Goal: Information Seeking & Learning: Learn about a topic

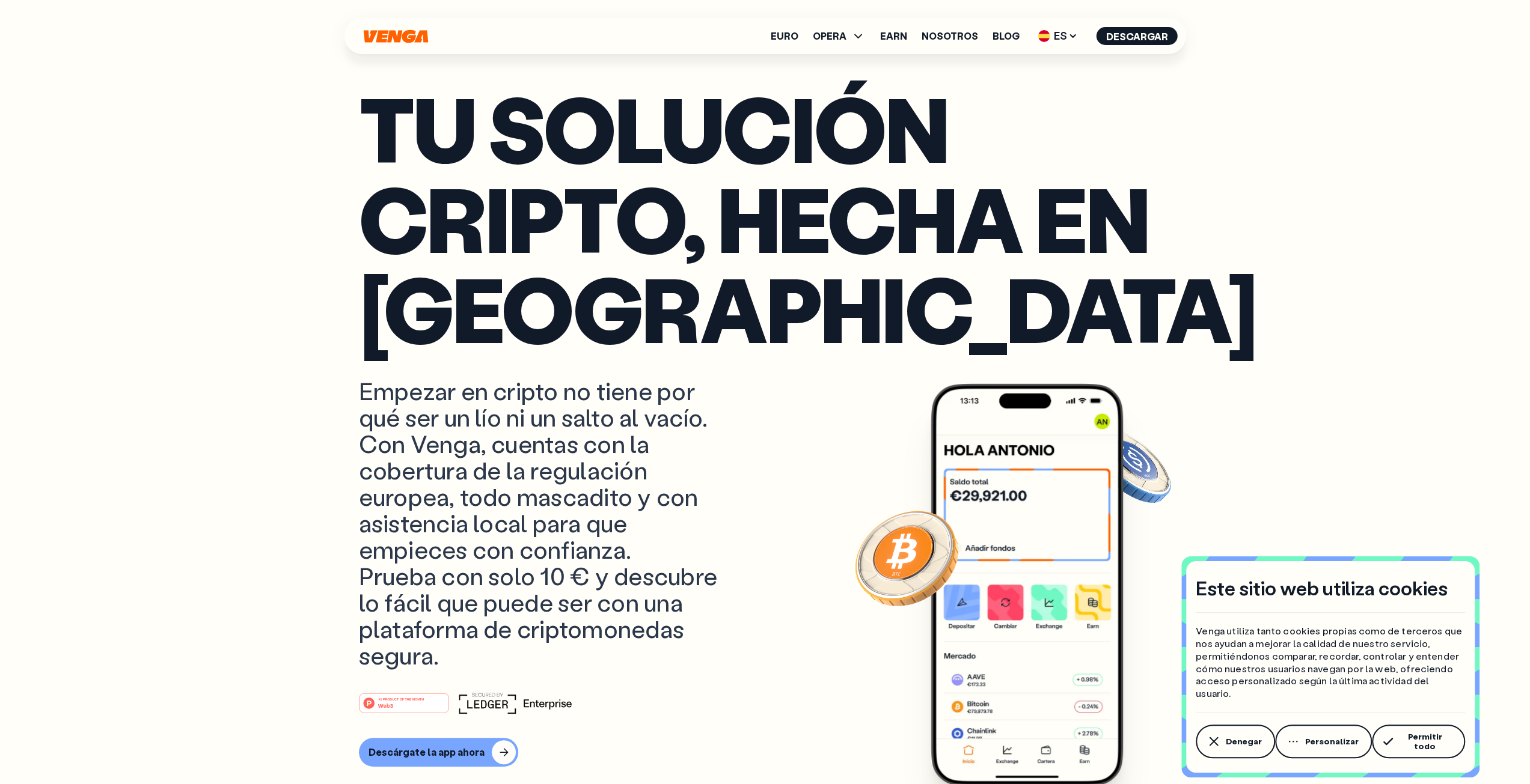
scroll to position [120, 0]
drag, startPoint x: 391, startPoint y: 565, endPoint x: 635, endPoint y: 568, distance: 244.0
click at [623, 567] on p "Empezar en cripto no tiene por qué ser un lío ni un salto al vacío. Con Venga, …" at bounding box center [549, 522] width 380 height 291
click at [635, 568] on p "Empezar en cripto no tiene por qué ser un lío ni un salto al vacío. Con Venga, …" at bounding box center [549, 522] width 380 height 291
click at [1450, 740] on span "Permitir todo" at bounding box center [1425, 741] width 54 height 19
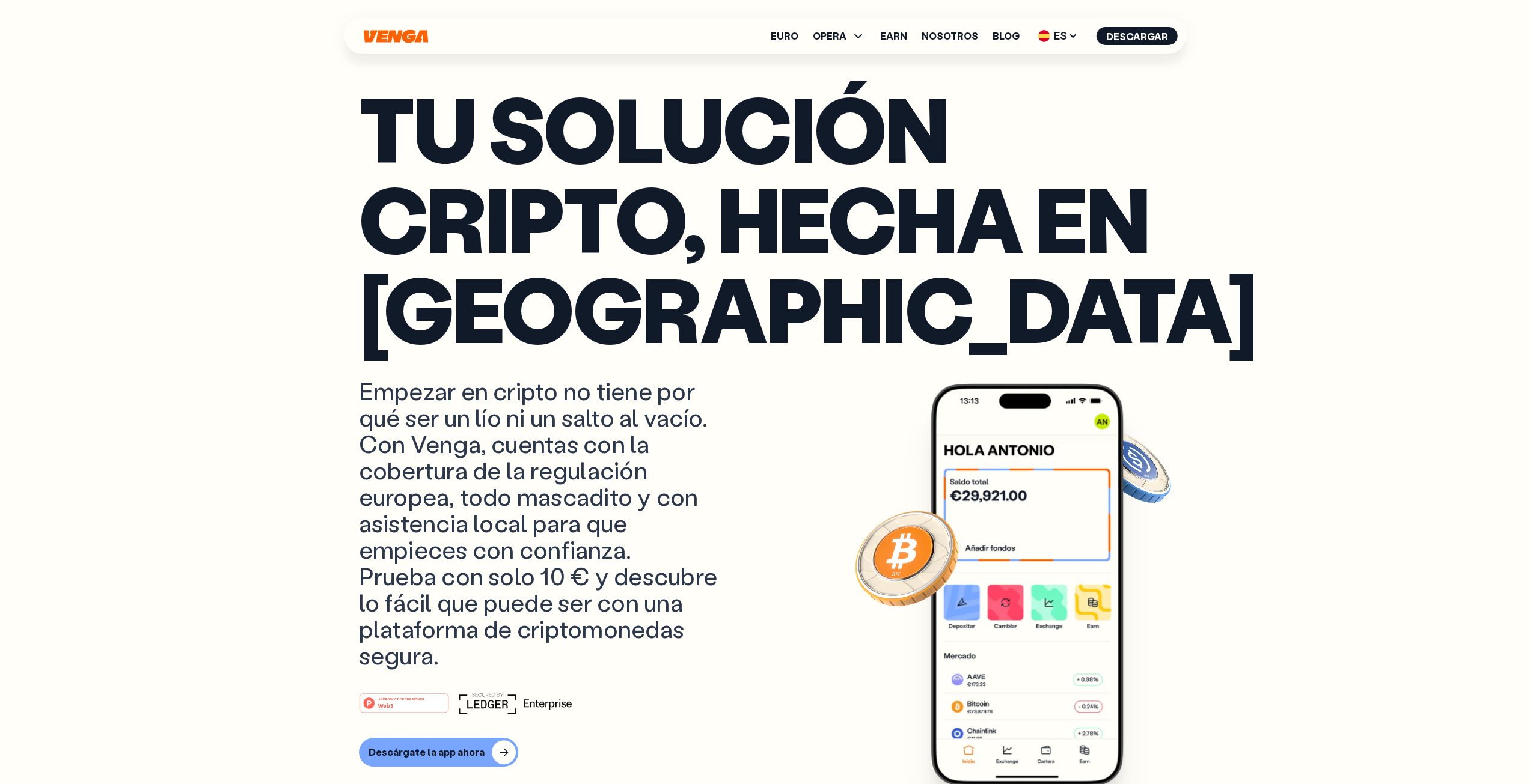
click at [901, 551] on img at bounding box center [906, 557] width 108 height 108
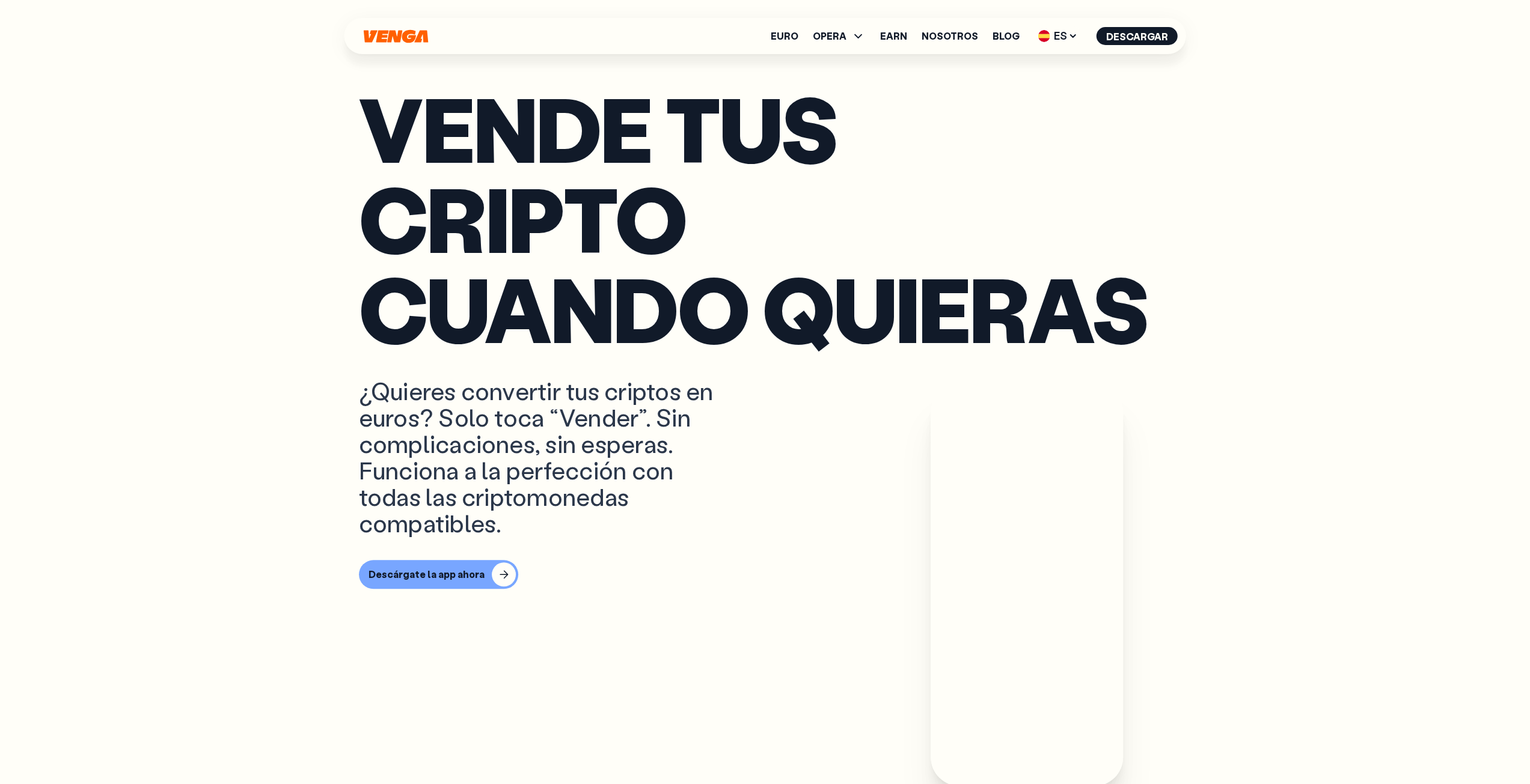
scroll to position [961, 0]
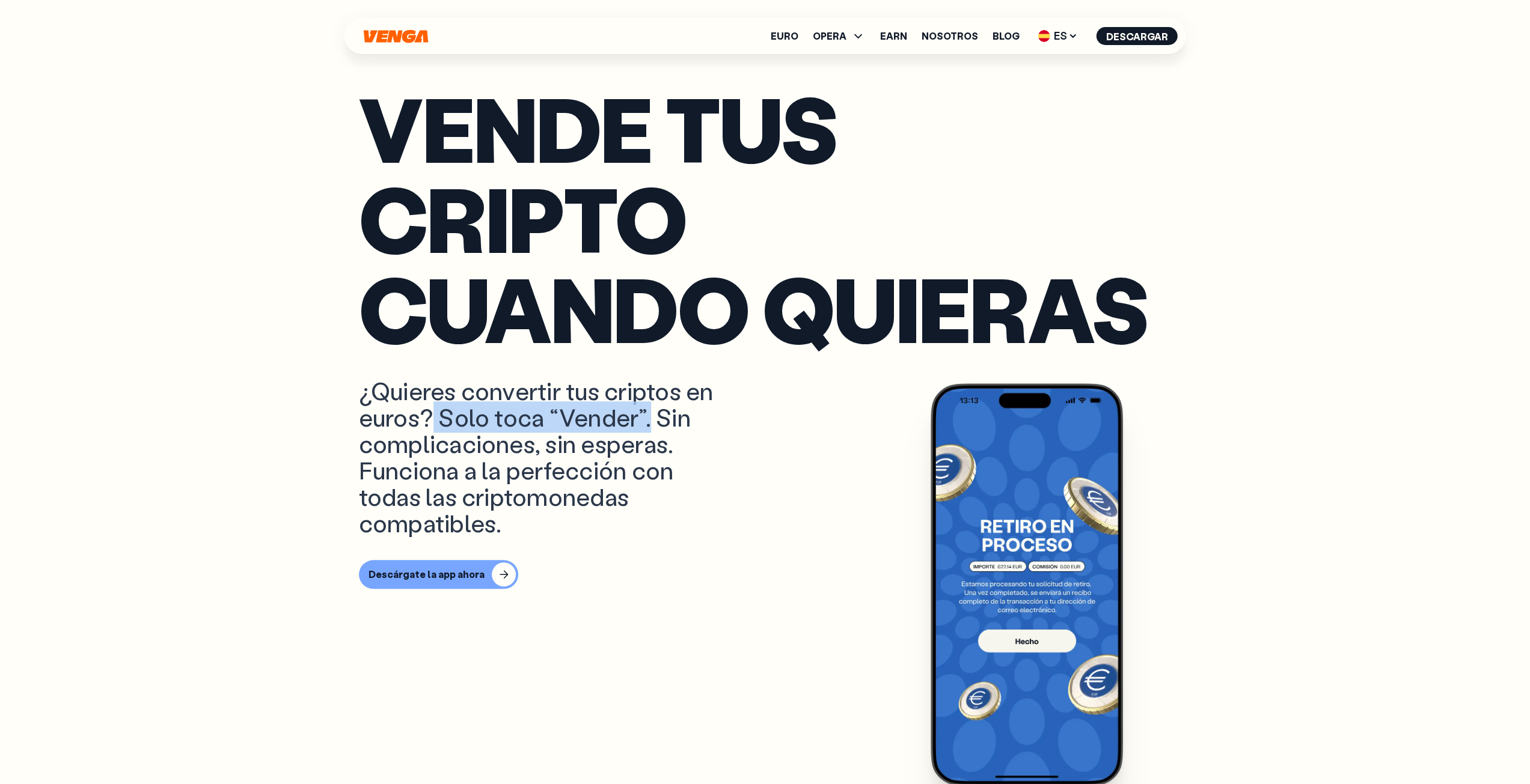
drag, startPoint x: 438, startPoint y: 416, endPoint x: 677, endPoint y: 418, distance: 239.0
click at [662, 418] on p "¿Quieres convertir tus criptos en euros? Solo toca “Vender”. Sin complicaciones…" at bounding box center [549, 457] width 380 height 159
drag, startPoint x: 686, startPoint y: 418, endPoint x: 665, endPoint y: 418, distance: 21.0
click at [667, 418] on p "¿Quieres convertir tus criptos en euros? Solo toca “Vender”. Sin complicaciones…" at bounding box center [549, 457] width 380 height 159
click at [606, 467] on p "¿Quieres convertir tus criptos en euros? Solo toca “Vender”. Sin complicaciones…" at bounding box center [549, 457] width 380 height 159
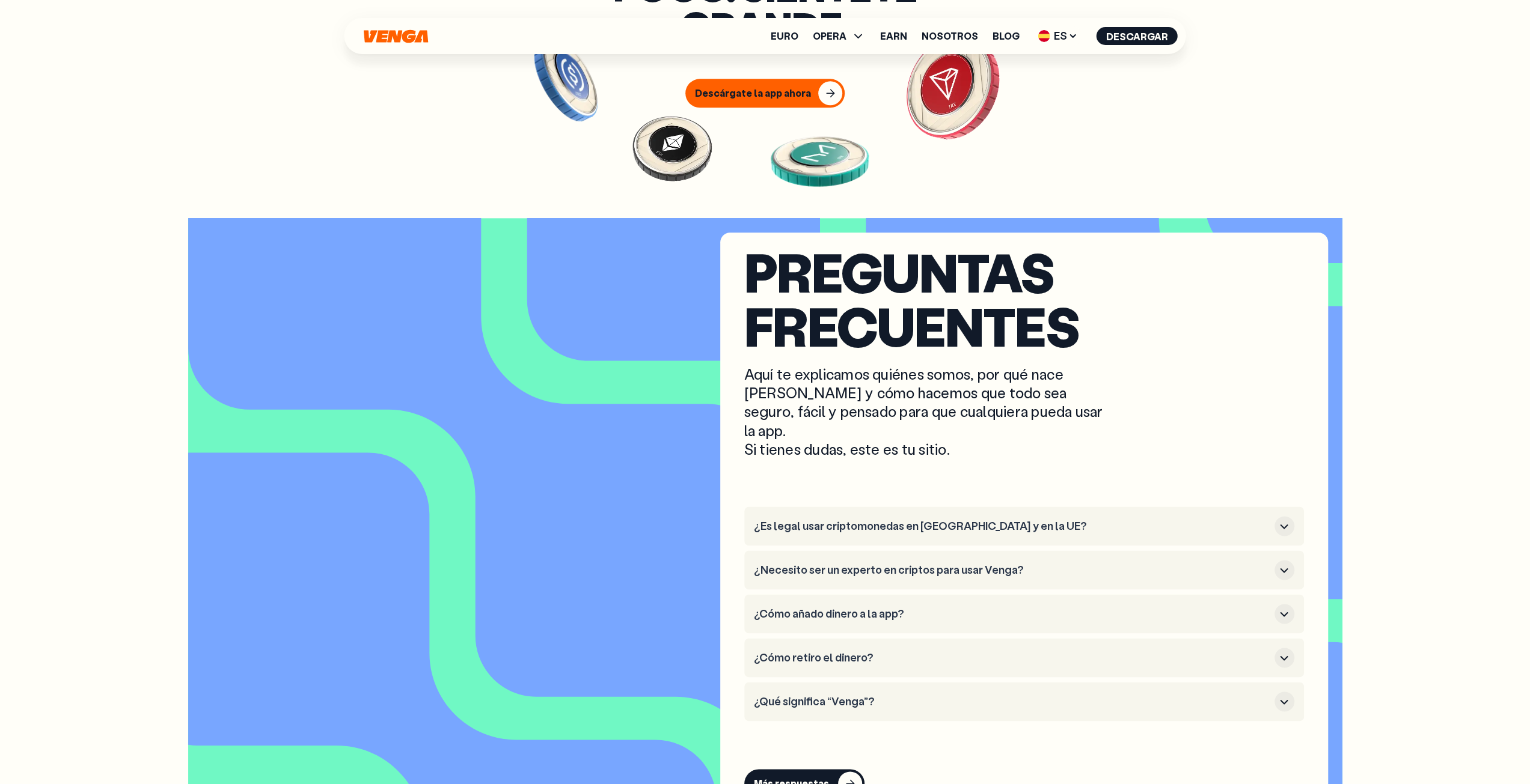
scroll to position [5889, 0]
click at [1039, 561] on button "¿Necesito ser un experto en criptos para usar Venga?" at bounding box center [1024, 571] width 540 height 20
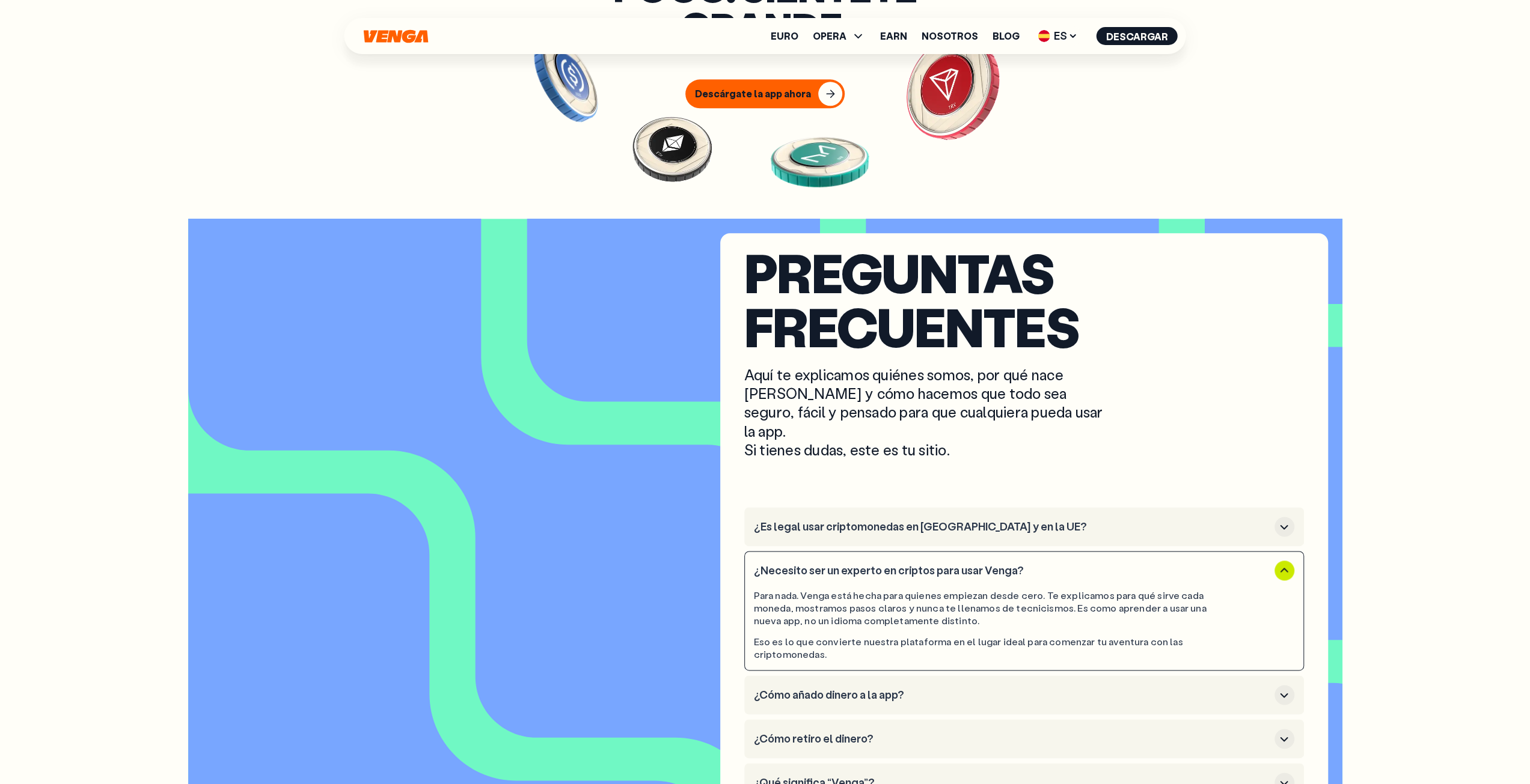
click at [1039, 561] on button "¿Necesito ser un experto en criptos para usar Venga?" at bounding box center [1024, 571] width 540 height 20
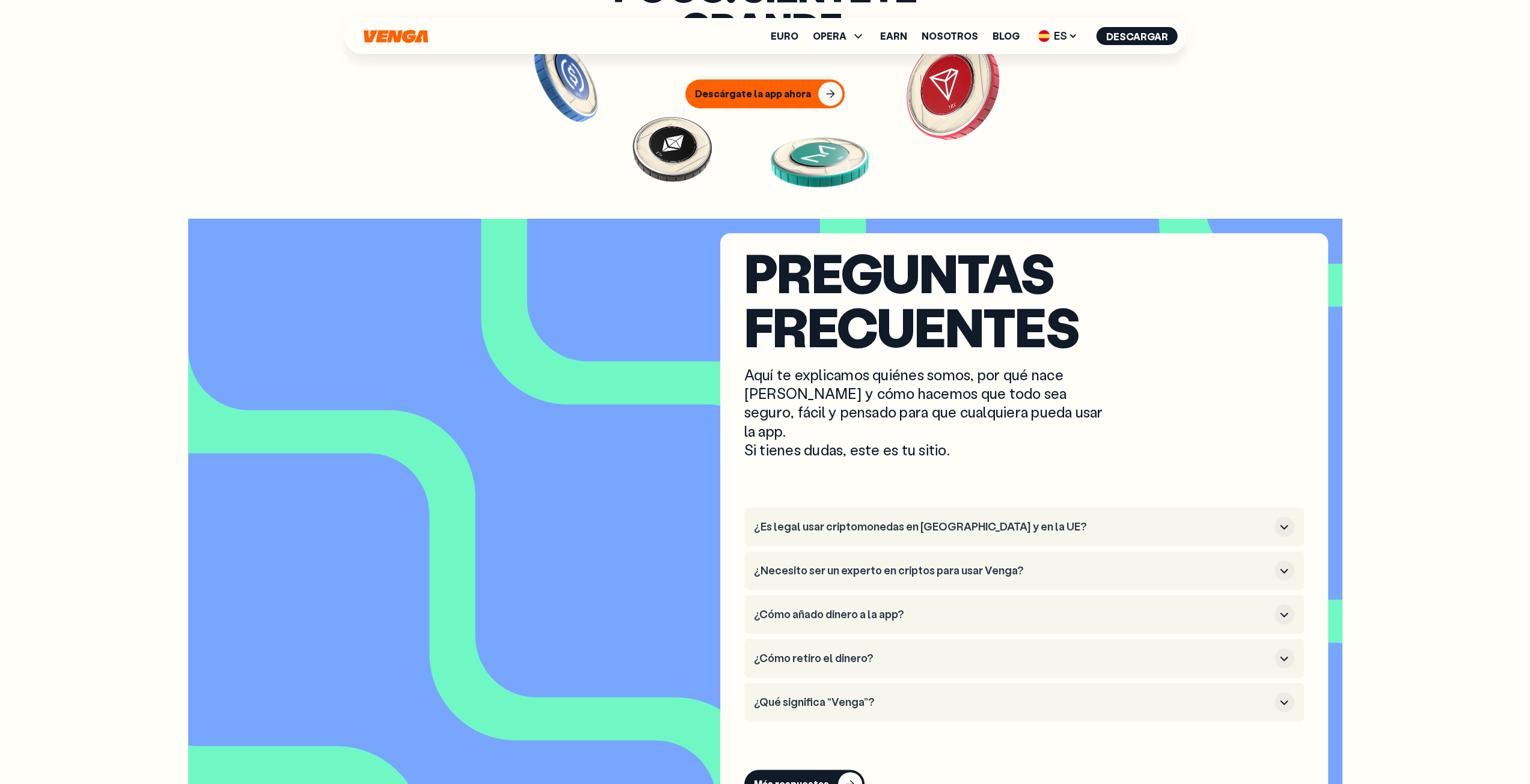
click at [934, 608] on h3 "¿Cómo añado dinero a la app?" at bounding box center [1011, 614] width 516 height 13
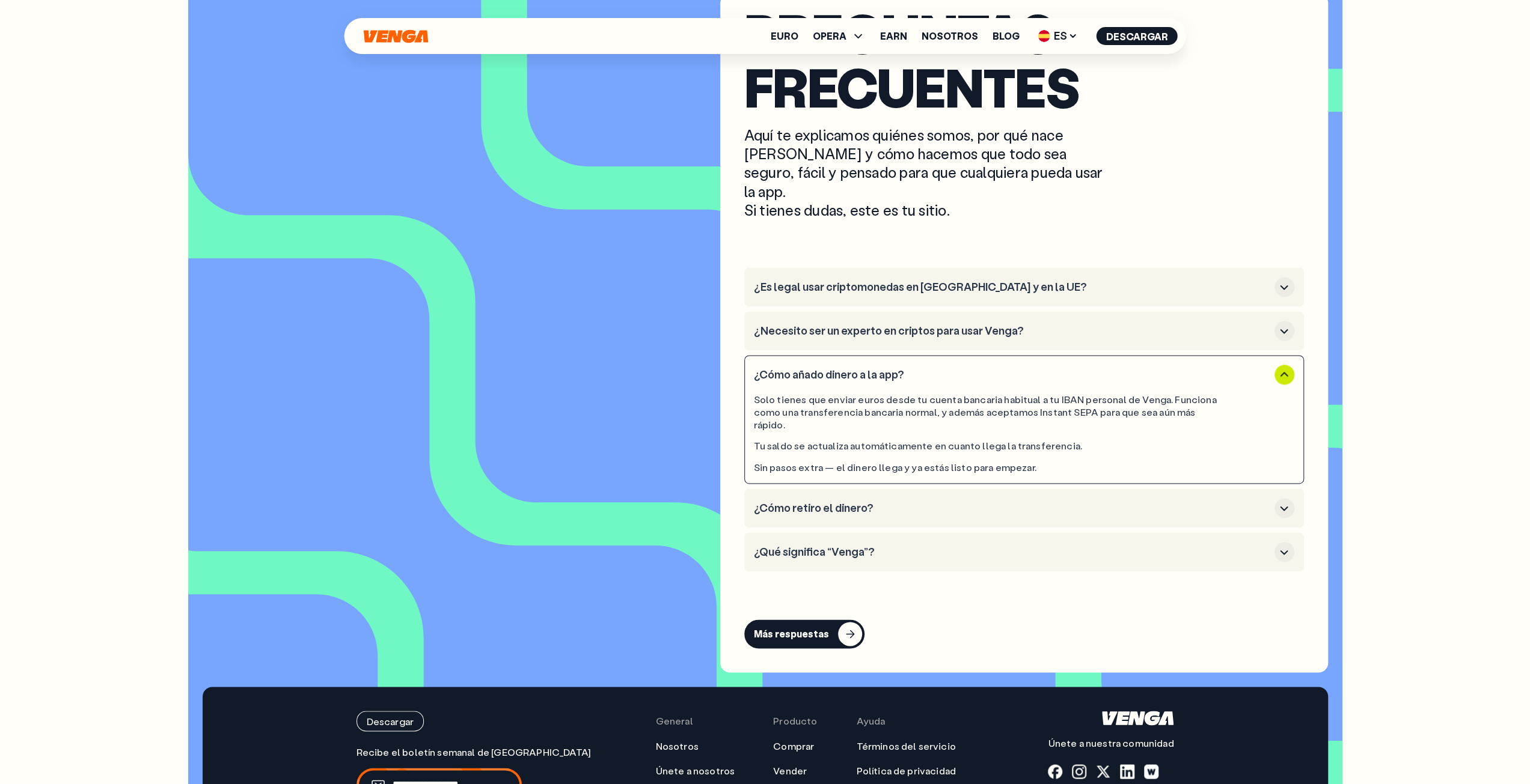
click at [891, 489] on li "¿Cómo retiro el dinero?" at bounding box center [1023, 508] width 560 height 39
click at [872, 545] on h3 "¿Qué significa “Venga”?" at bounding box center [1011, 552] width 516 height 13
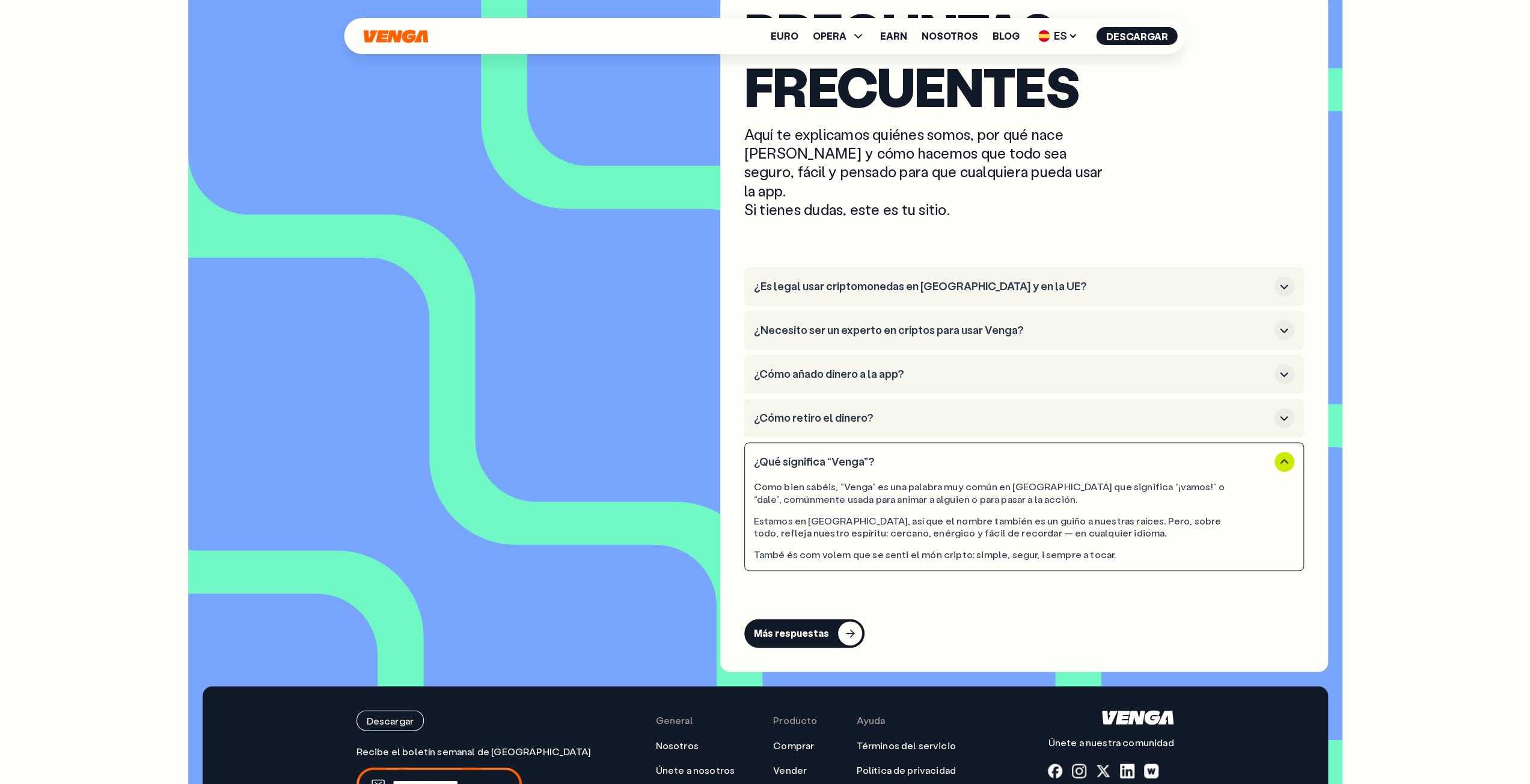
click at [862, 408] on button "¿Cómo retiro el dinero?" at bounding box center [1024, 418] width 540 height 20
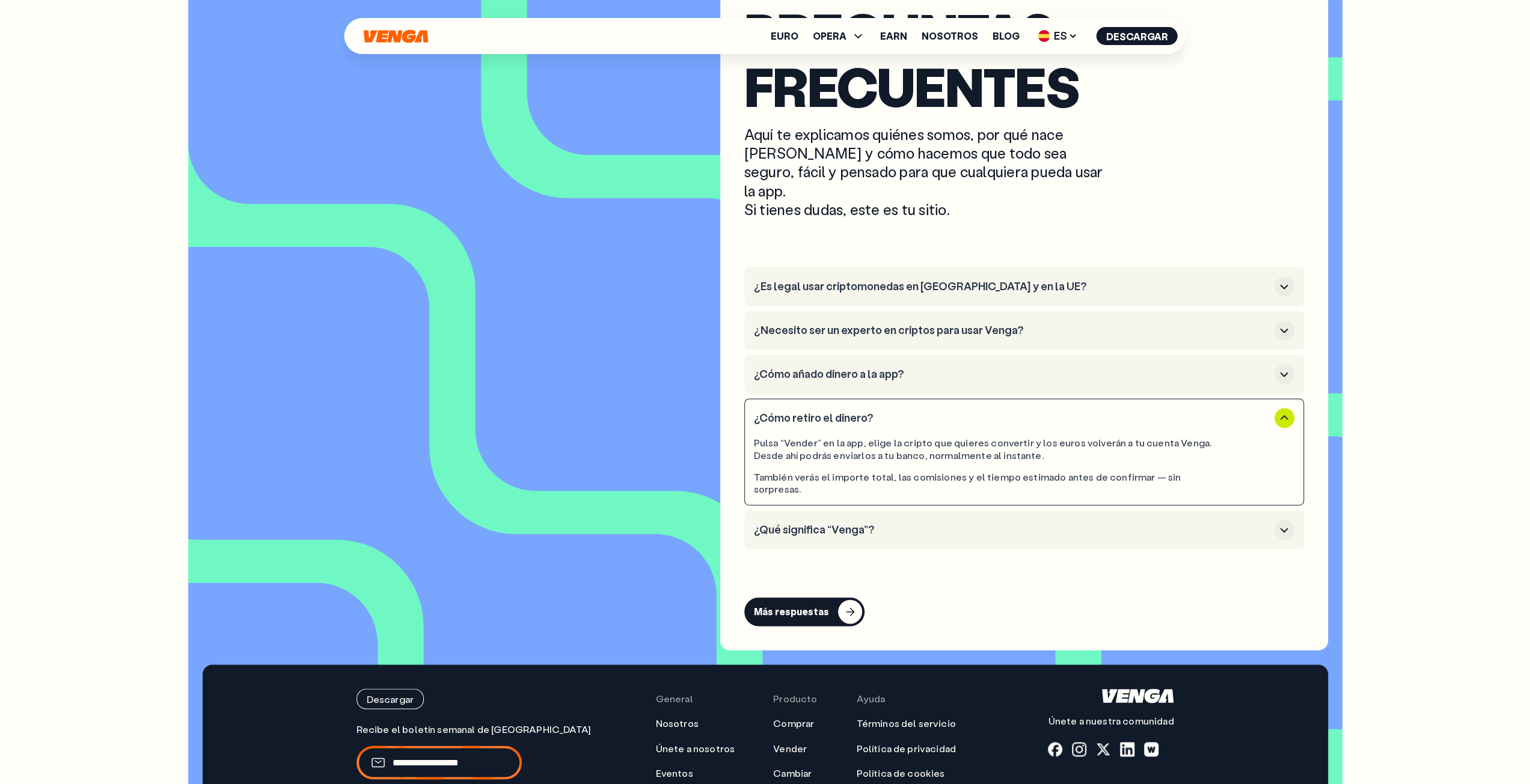
click at [962, 446] on div "Pulsa “Vender” en la app, elige la cripto que quieres convertir y los euros vol…" at bounding box center [1024, 462] width 540 height 68
click at [973, 442] on div "Pulsa “Vender” en la app, elige la cripto que quieres convertir y los euros vol…" at bounding box center [1024, 462] width 540 height 68
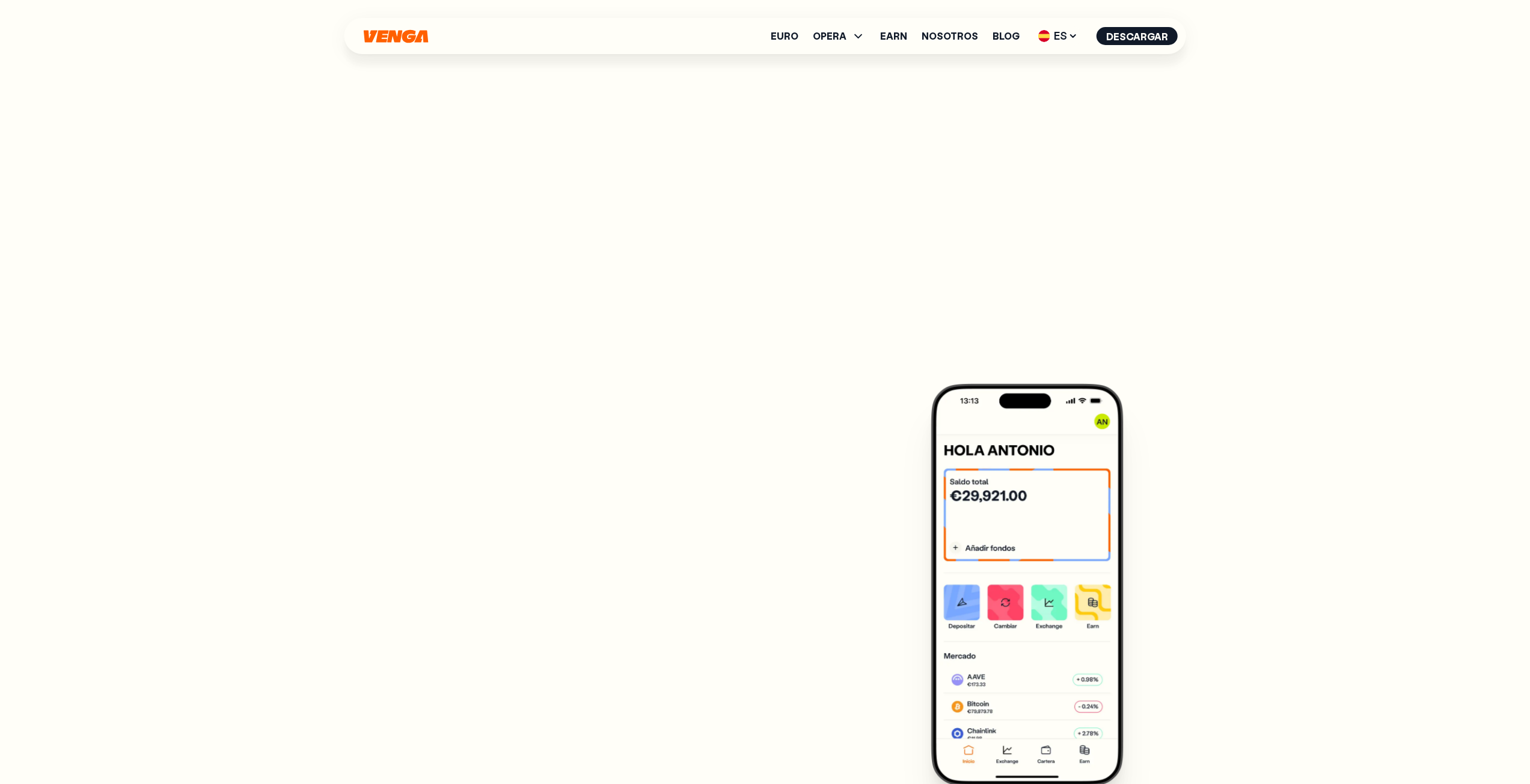
scroll to position [140, 0]
